Goal: Information Seeking & Learning: Learn about a topic

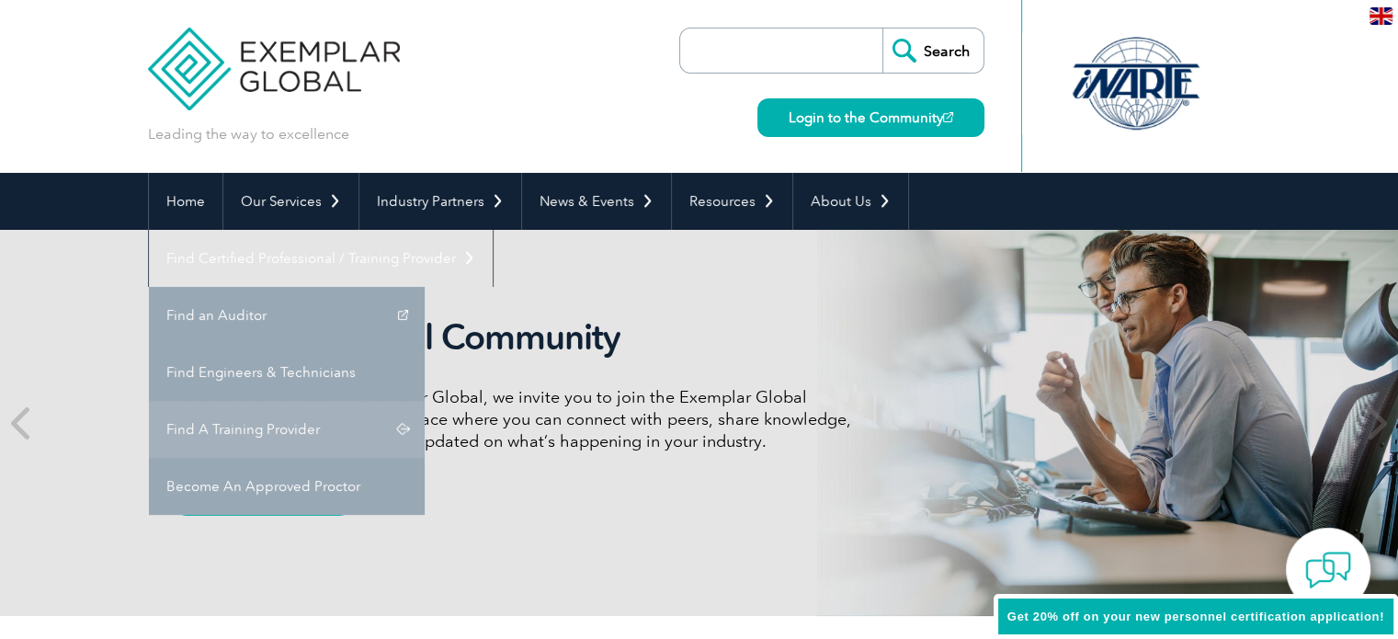
click at [425, 401] on link "Find A Training Provider" at bounding box center [287, 429] width 276 height 57
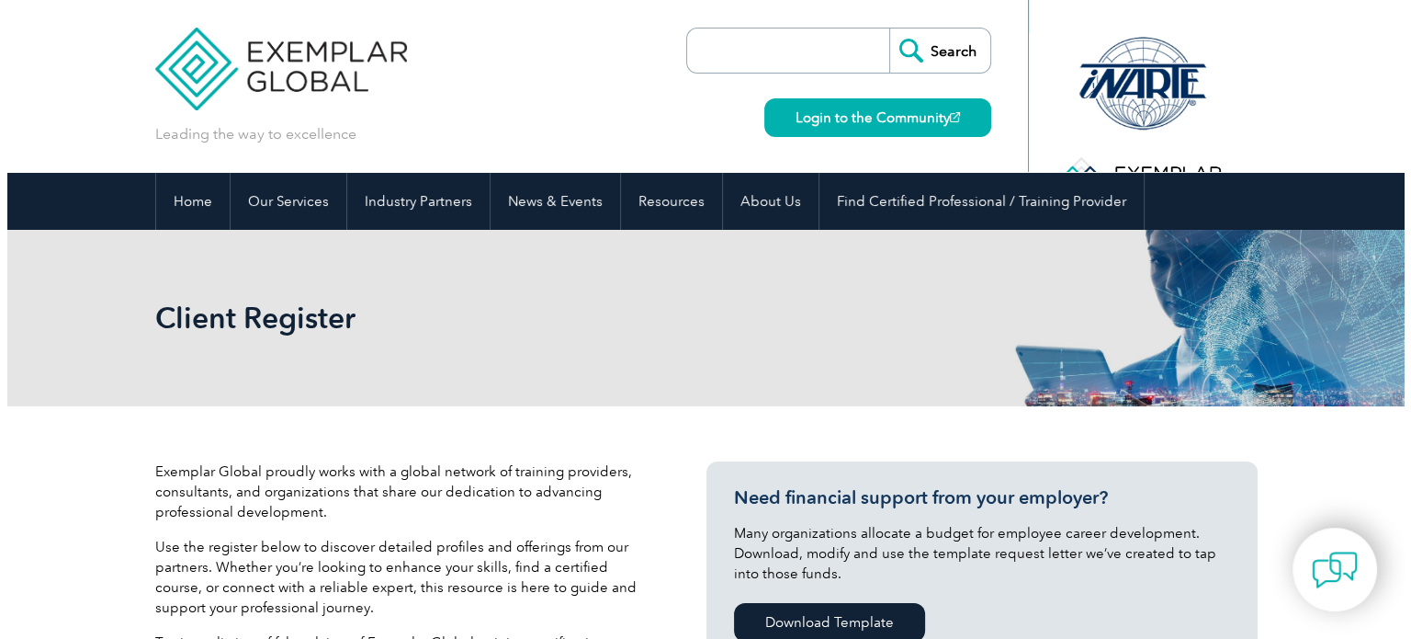
scroll to position [551, 0]
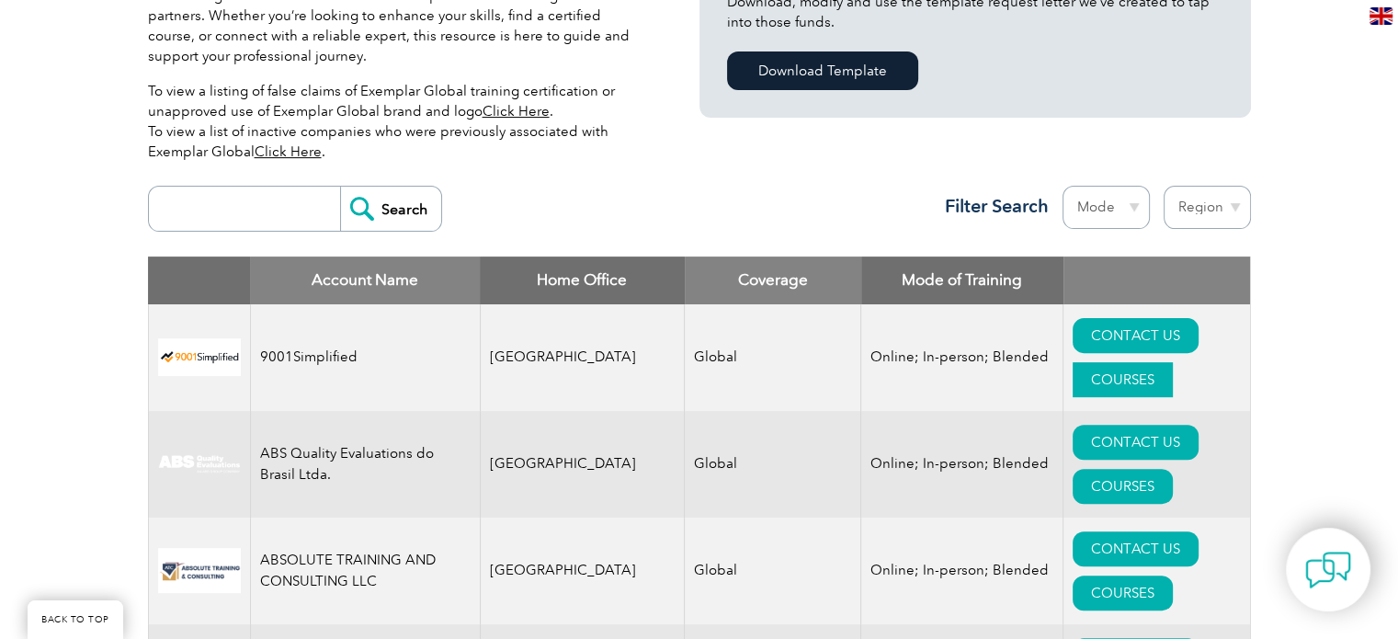
click at [1166, 362] on link "COURSES" at bounding box center [1122, 379] width 100 height 35
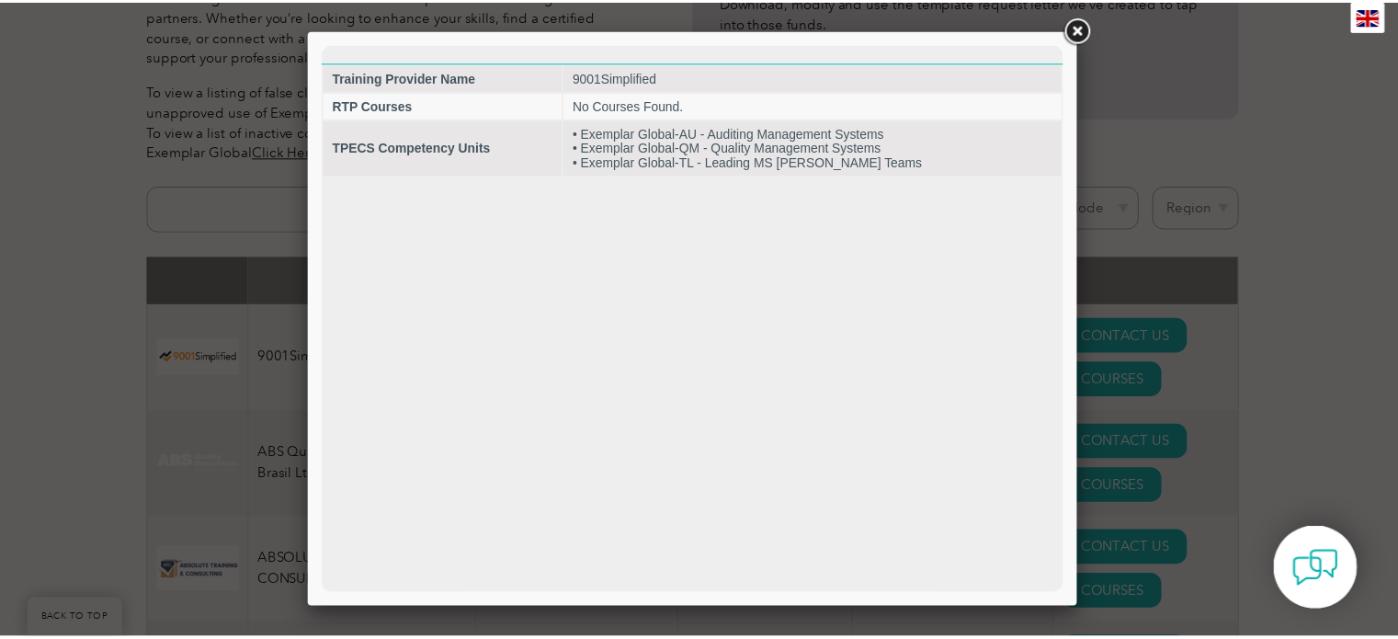
scroll to position [0, 0]
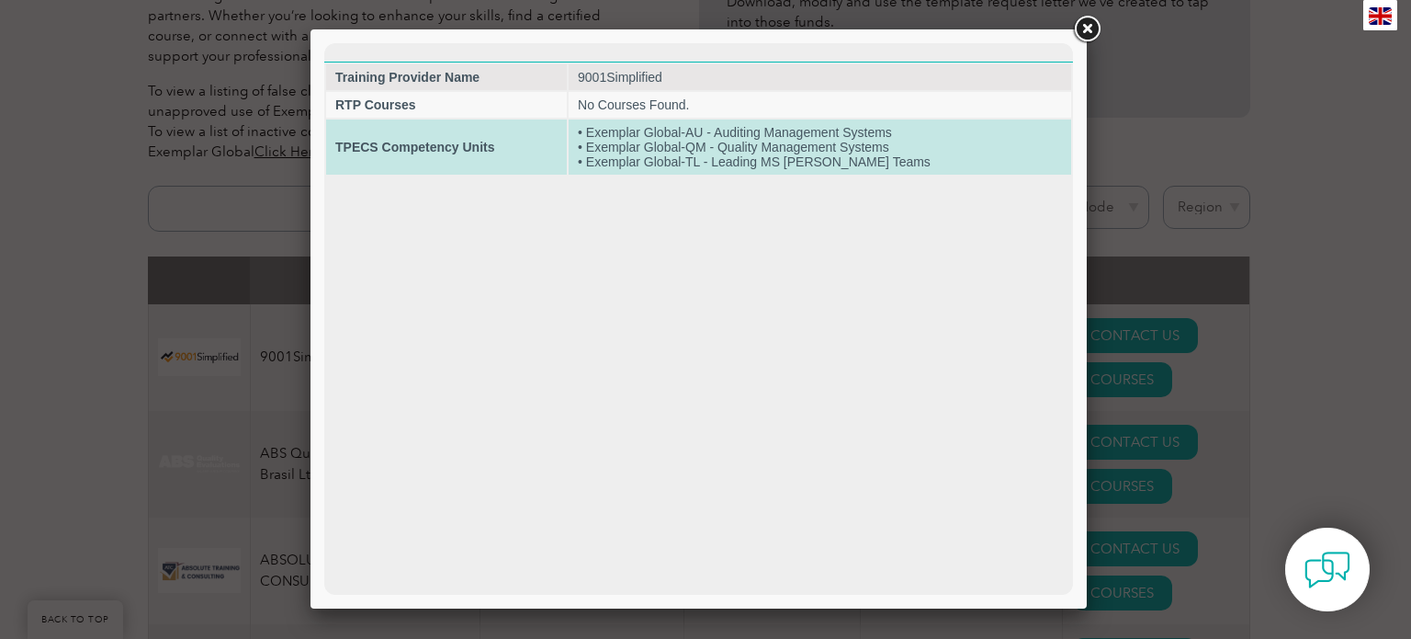
click at [903, 157] on td "• Exemplar Global-AU - Auditing Management Systems • Exemplar Global-QM - Quali…" at bounding box center [820, 146] width 503 height 55
click at [386, 154] on strong "TPECS Competency Units" at bounding box center [414, 147] width 159 height 15
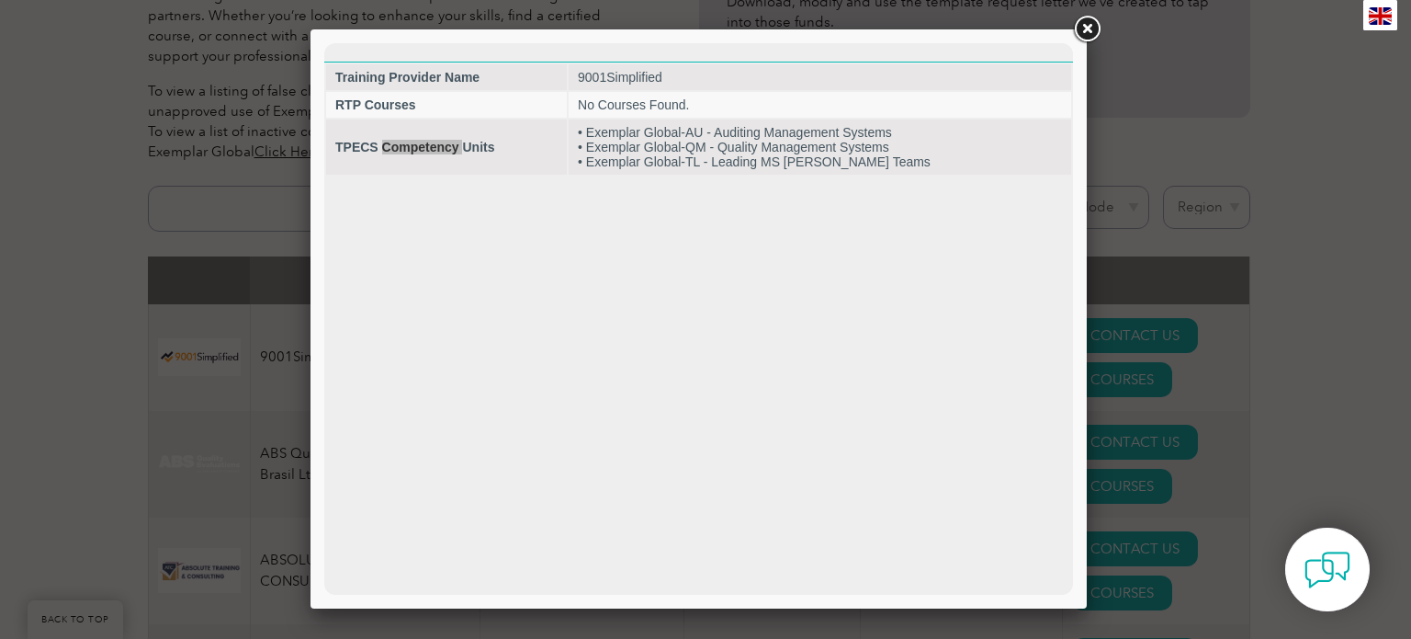
click at [1086, 34] on link at bounding box center [1086, 29] width 33 height 33
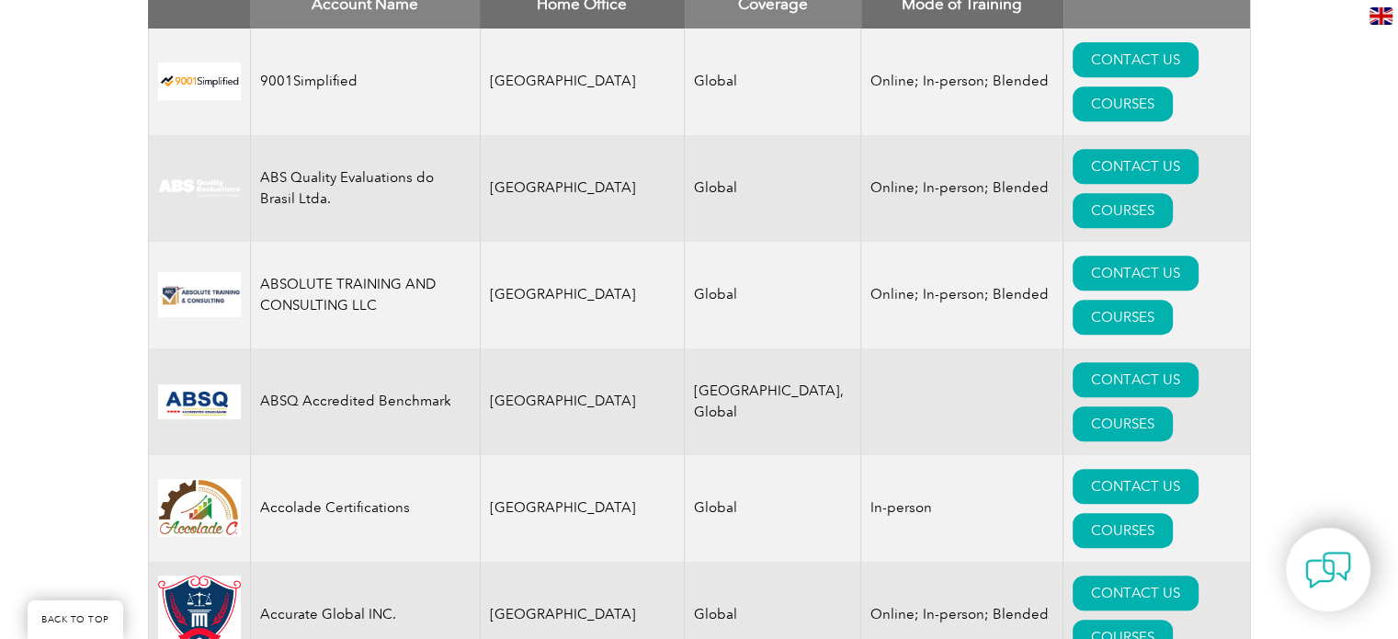
scroll to position [551, 0]
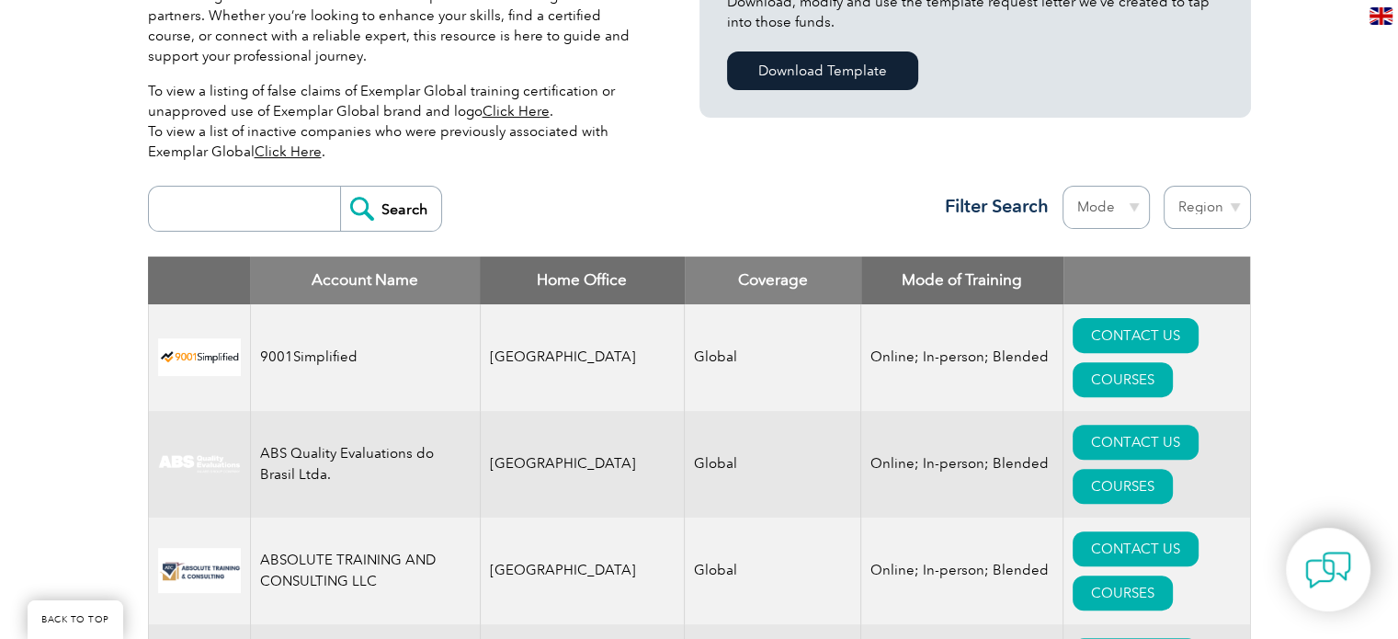
click at [269, 213] on input "search" at bounding box center [249, 209] width 182 height 44
type input "lead auditor"
click at [340, 187] on input "Search" at bounding box center [390, 209] width 101 height 44
click at [217, 338] on img at bounding box center [199, 357] width 83 height 38
click at [1072, 339] on link "CONTACT US" at bounding box center [1135, 335] width 126 height 35
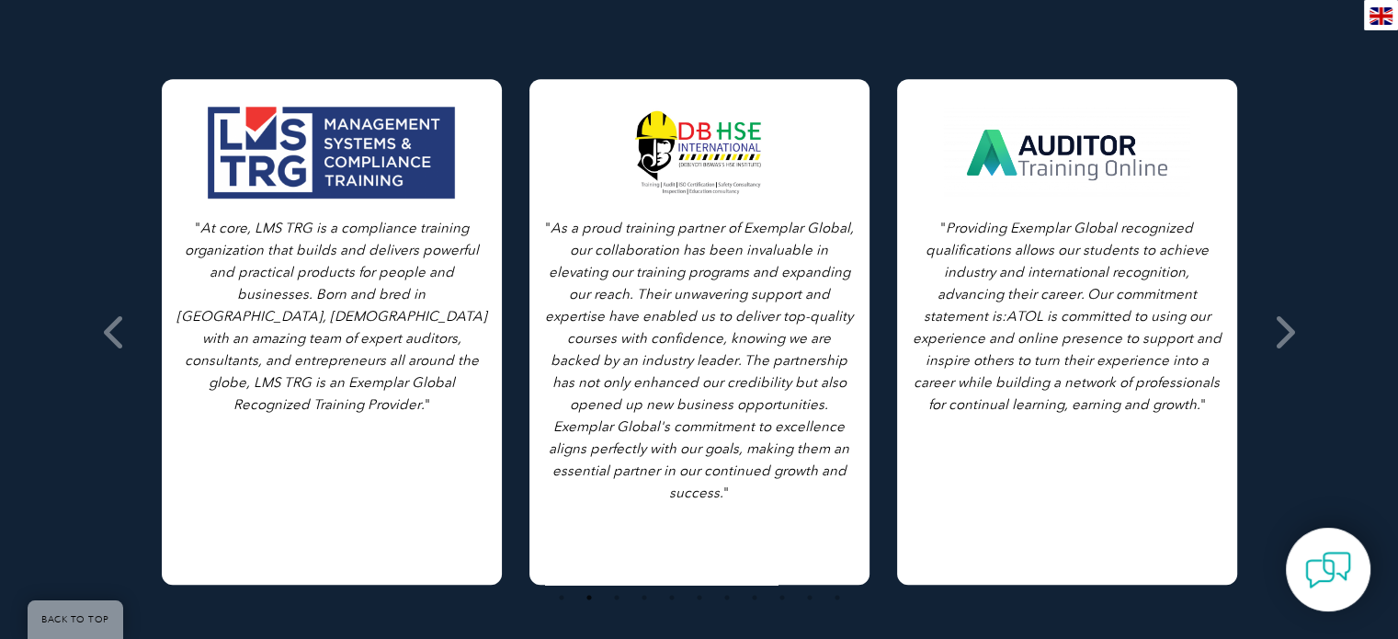
scroll to position [827, 0]
